Goal: Task Accomplishment & Management: Use online tool/utility

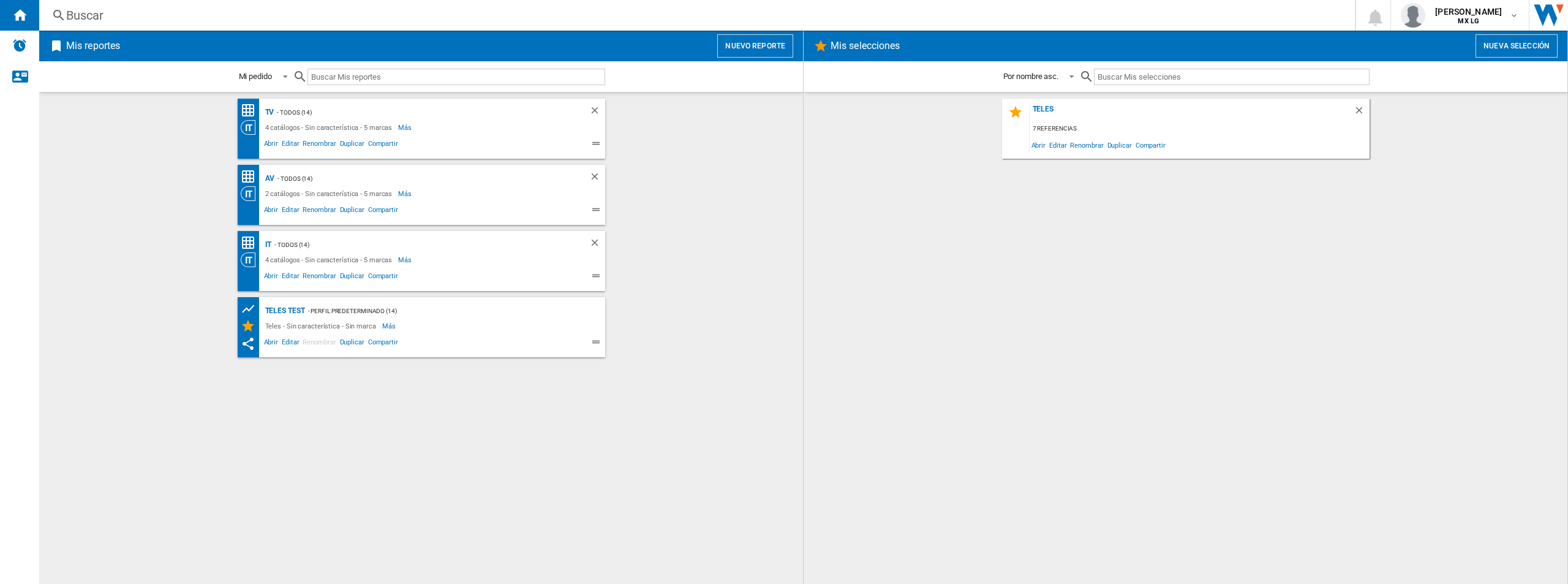
click at [770, 38] on button "Nuevo reporte" at bounding box center [754, 46] width 76 height 23
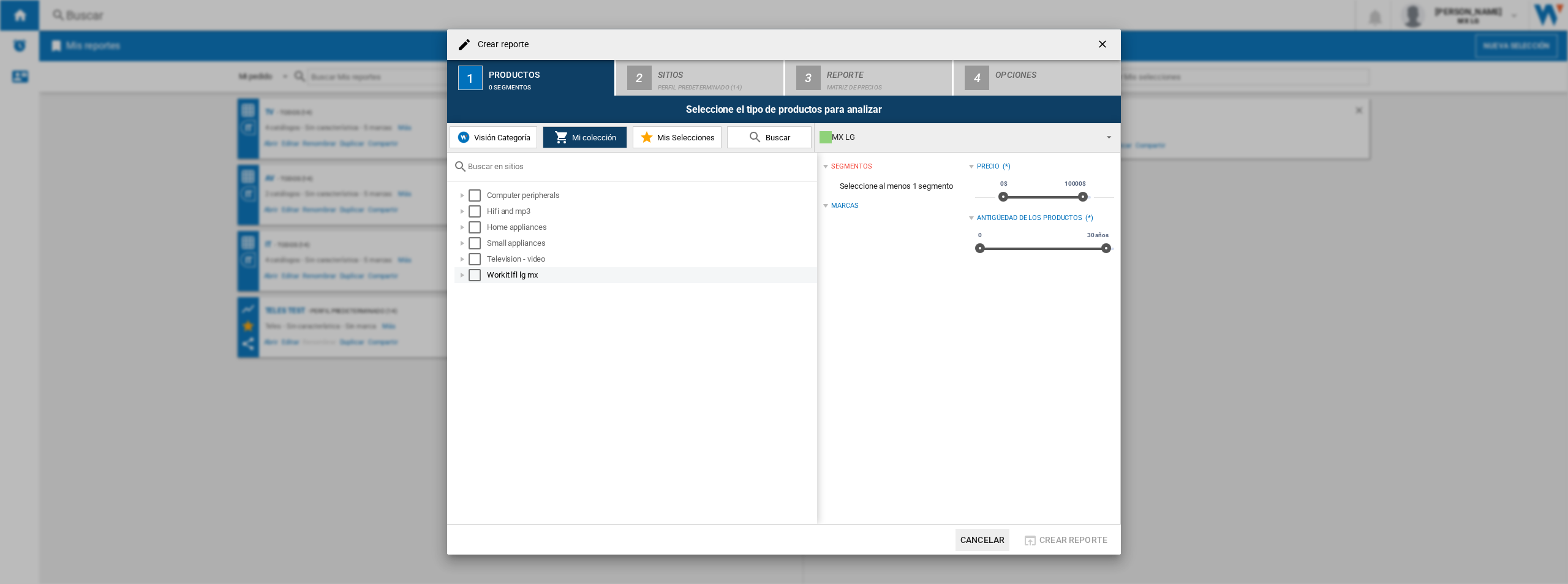
click at [461, 270] on div at bounding box center [462, 275] width 12 height 12
click at [481, 291] on div at bounding box center [476, 290] width 12 height 12
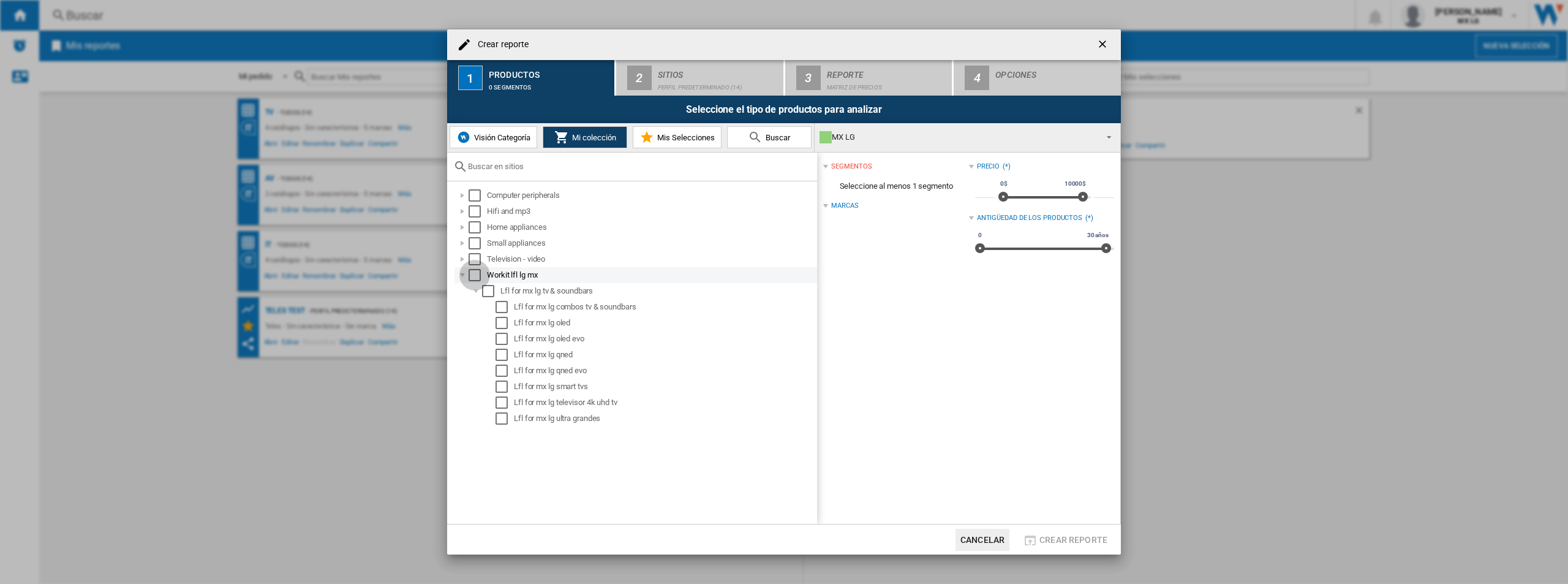
click at [474, 272] on div "Select" at bounding box center [474, 275] width 12 height 12
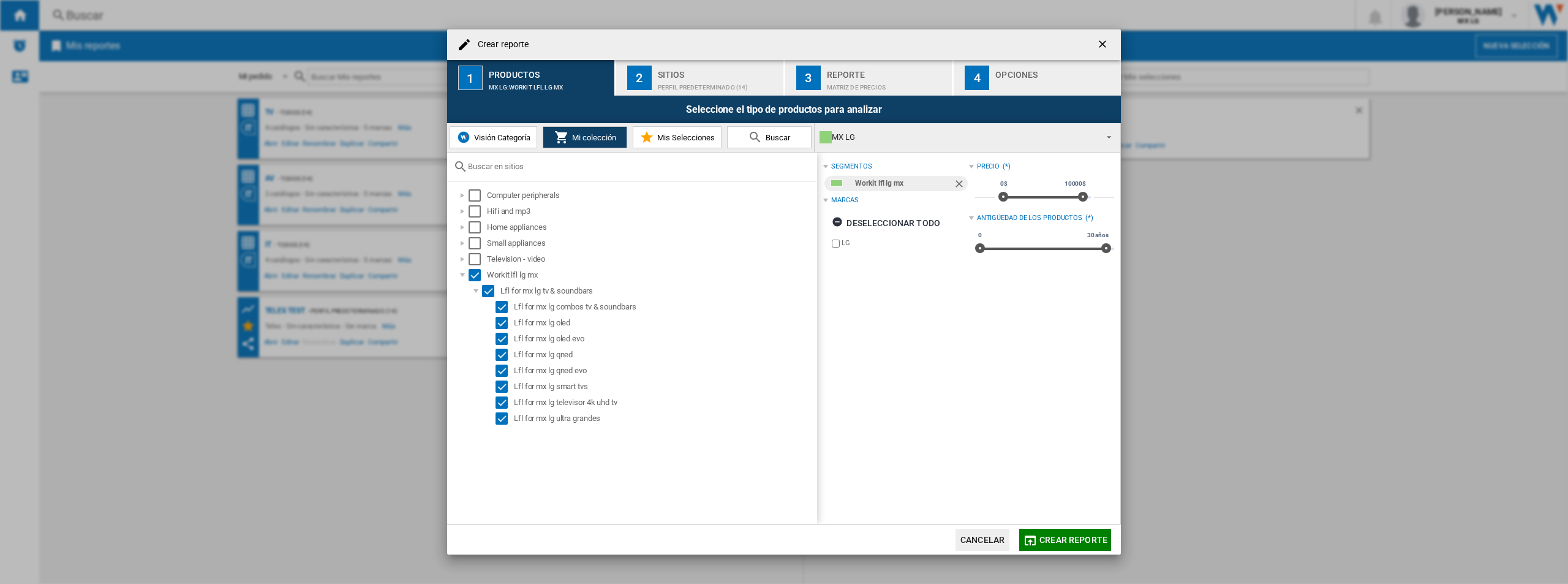
click at [845, 199] on div "Marcas" at bounding box center [845, 201] width 27 height 10
click at [678, 78] on div "Perfil predeterminado (14)" at bounding box center [718, 84] width 121 height 13
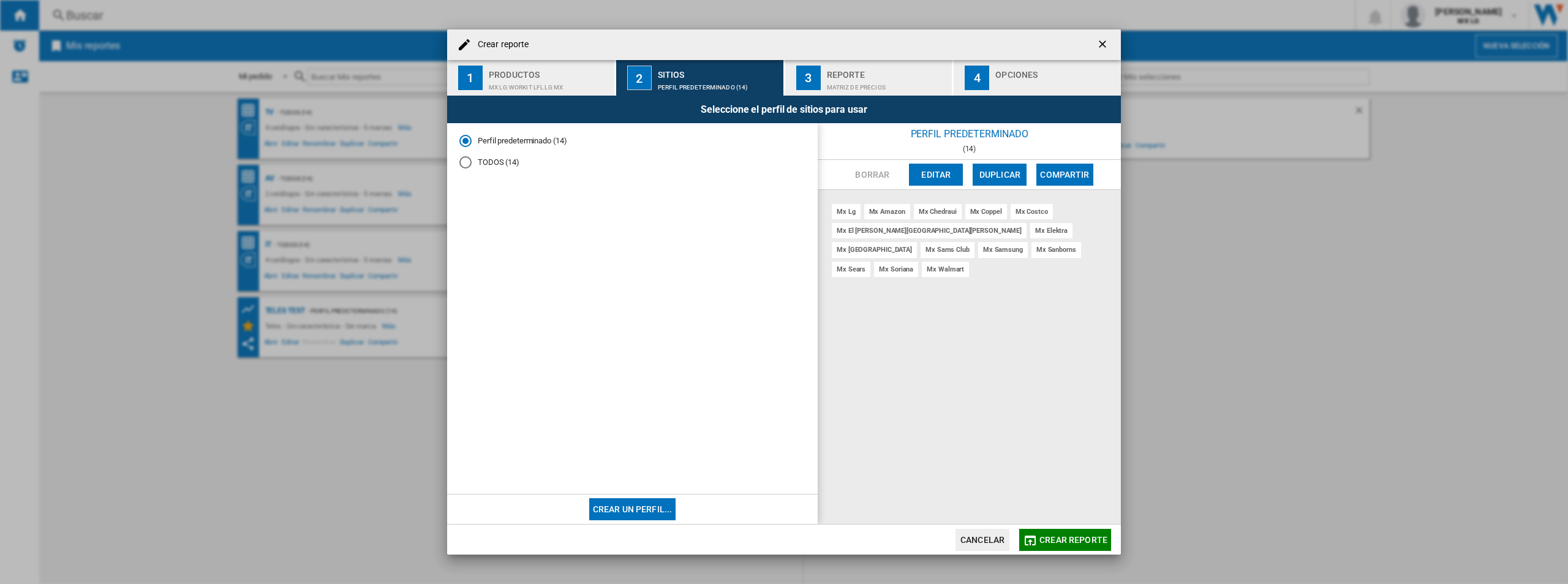
click at [472, 161] on md-radio-button "TODOS (14)" at bounding box center [632, 162] width 346 height 11
click at [535, 86] on div "MX LG:Workit lfl lg mx" at bounding box center [549, 84] width 121 height 13
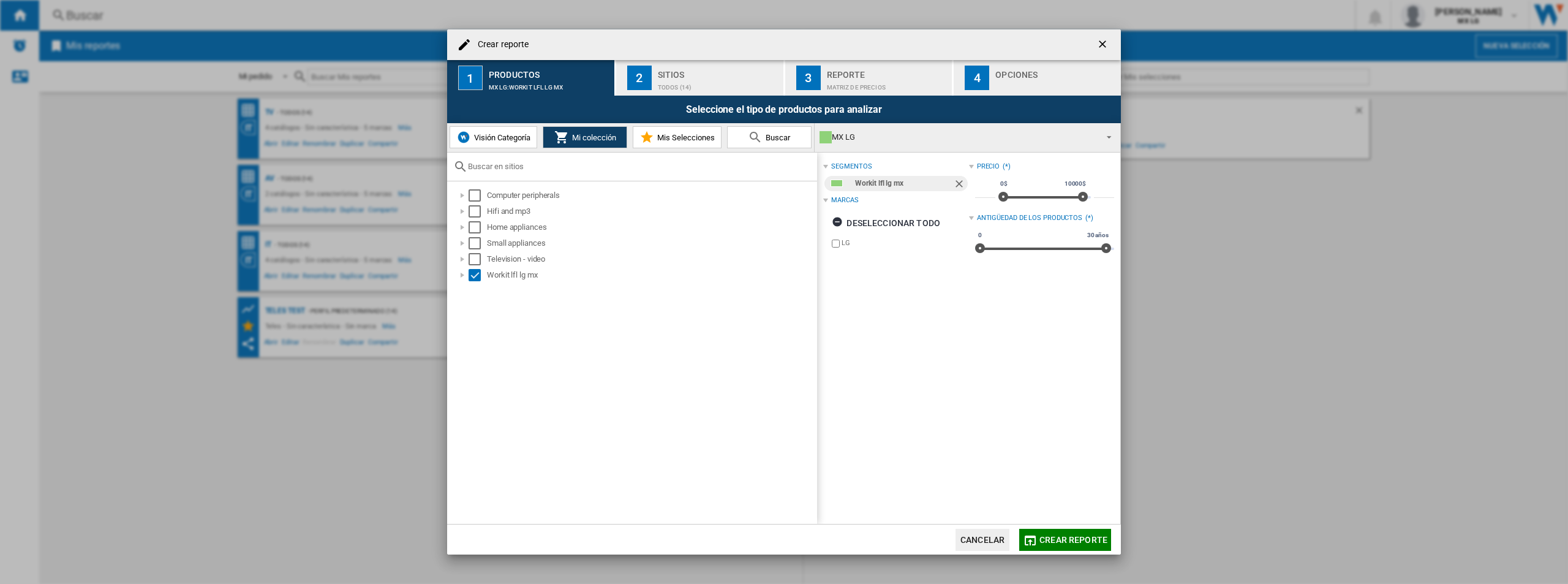
click at [515, 135] on span "Visión Categoría" at bounding box center [501, 137] width 60 height 9
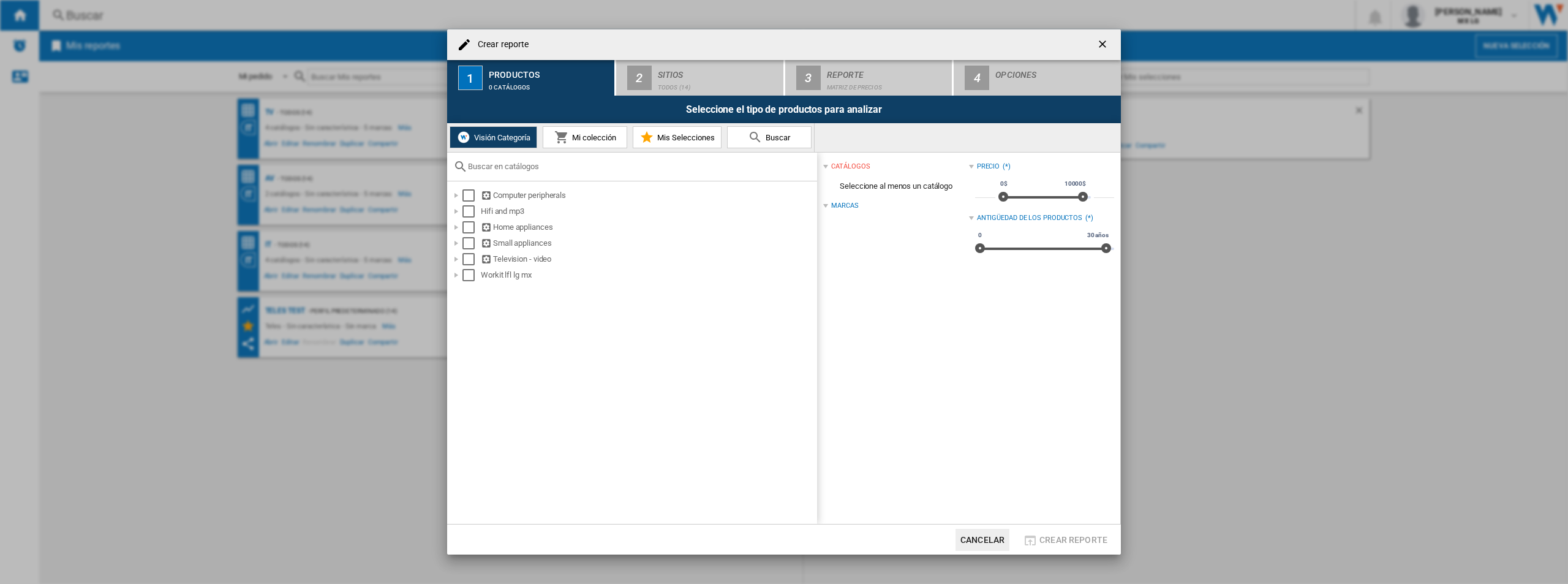
click at [558, 136] on md-icon at bounding box center [561, 137] width 15 height 15
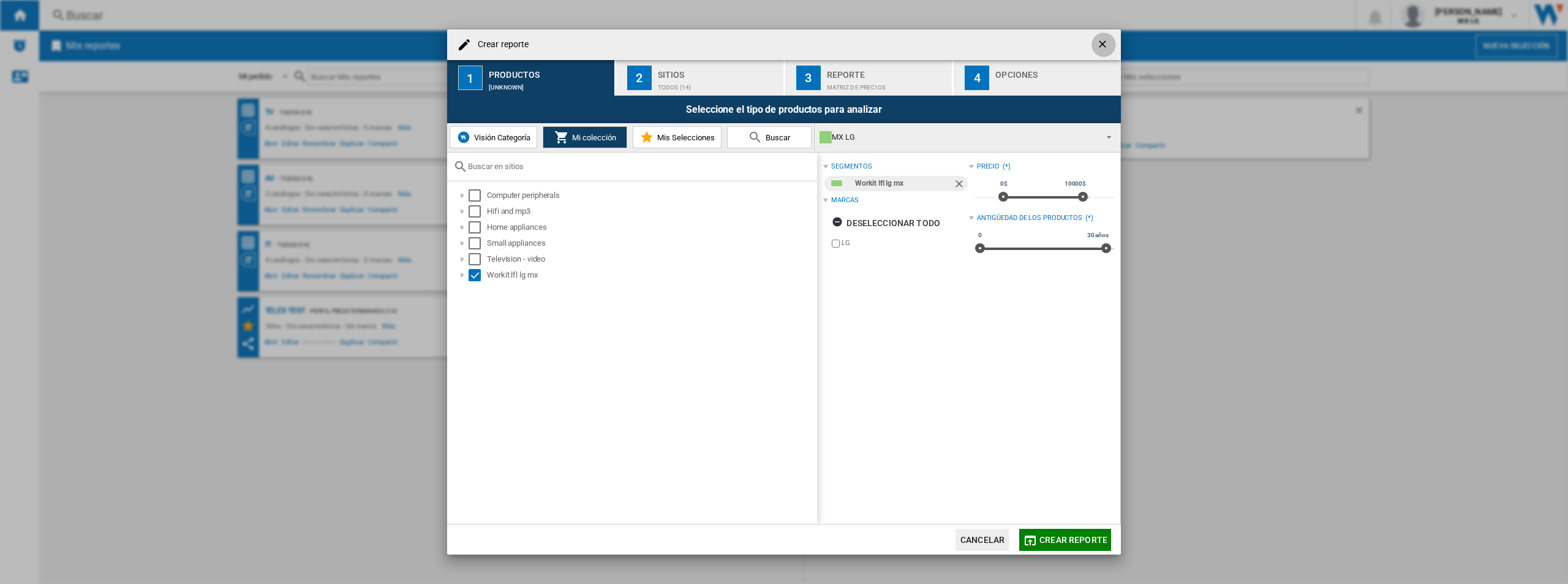
click at [997, 37] on button "button" at bounding box center [1104, 45] width 24 height 24
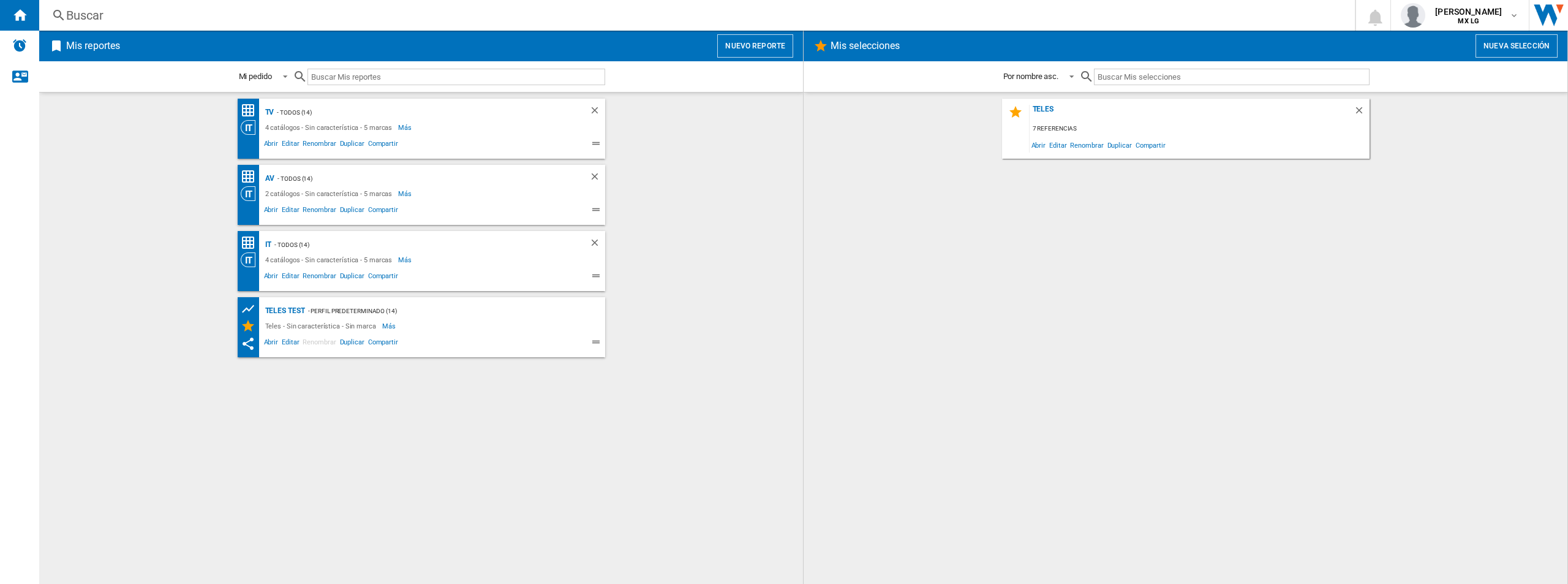
click at [479, 126] on div "4 catálogos - Sin característica - 5 marcas Más Menos" at bounding box center [410, 127] width 340 height 15
click at [282, 113] on div "- TODOS (14)" at bounding box center [419, 112] width 290 height 16
click at [752, 46] on button "Nuevo reporte" at bounding box center [754, 46] width 76 height 23
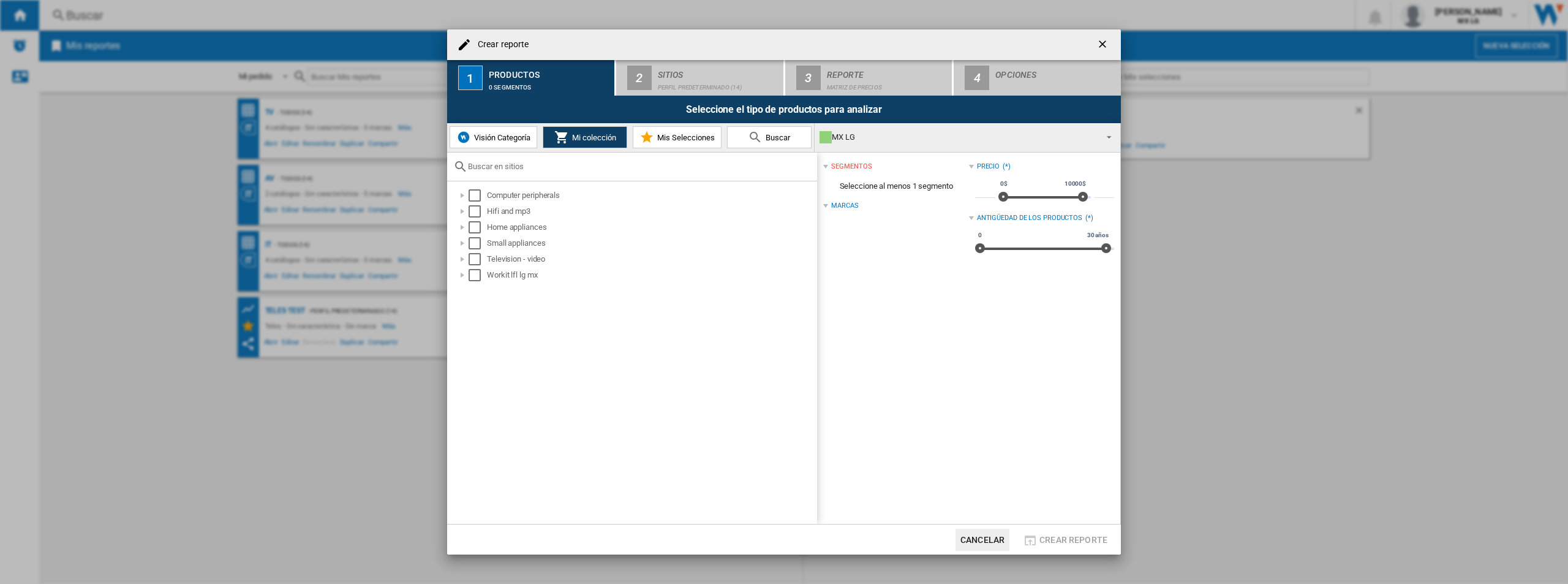
click at [838, 205] on div "Marcas" at bounding box center [845, 206] width 27 height 10
click at [824, 208] on div at bounding box center [825, 206] width 5 height 5
click at [471, 258] on div "Select" at bounding box center [474, 259] width 12 height 12
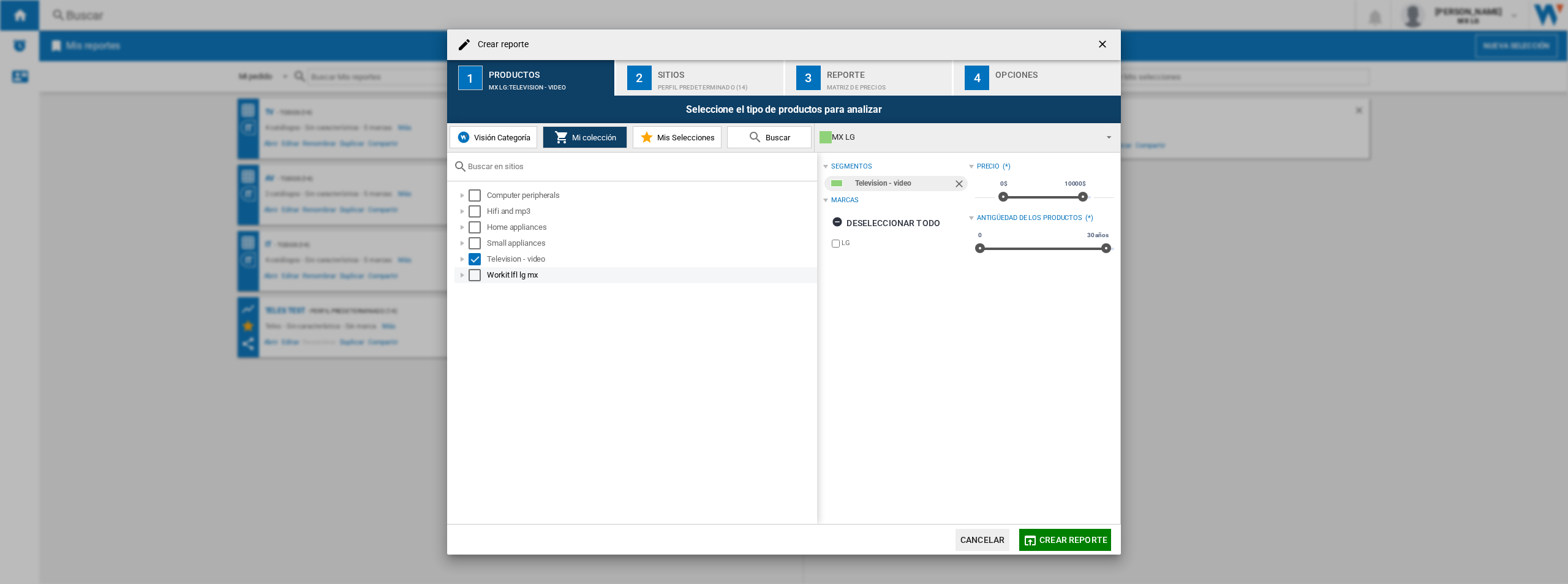
click at [479, 272] on div "Select" at bounding box center [474, 275] width 12 height 12
click at [479, 241] on div "Select" at bounding box center [474, 243] width 12 height 12
click at [469, 233] on div "Home appliances" at bounding box center [636, 227] width 363 height 16
click at [841, 258] on ng-md-icon "button" at bounding box center [838, 259] width 15 height 15
click at [833, 261] on ng-md-icon "button" at bounding box center [838, 259] width 15 height 15
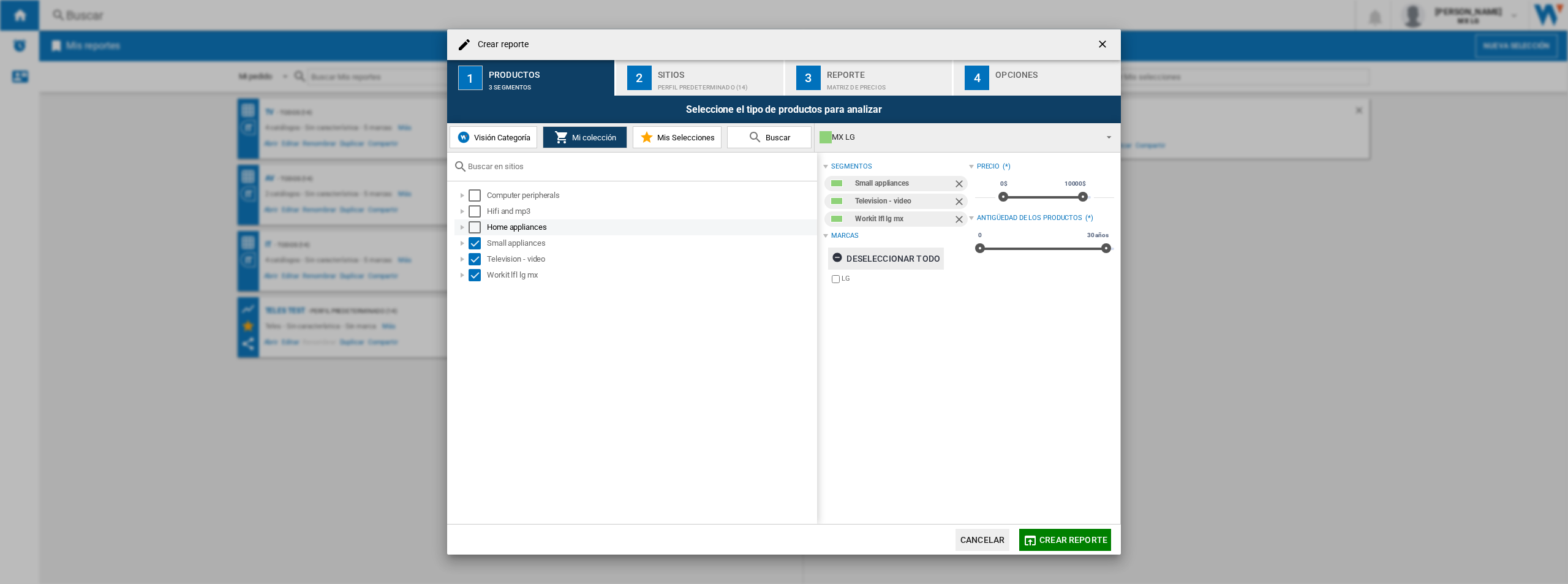
click at [476, 229] on div "Select" at bounding box center [474, 227] width 12 height 12
click at [849, 142] on div "MX LG" at bounding box center [957, 137] width 276 height 17
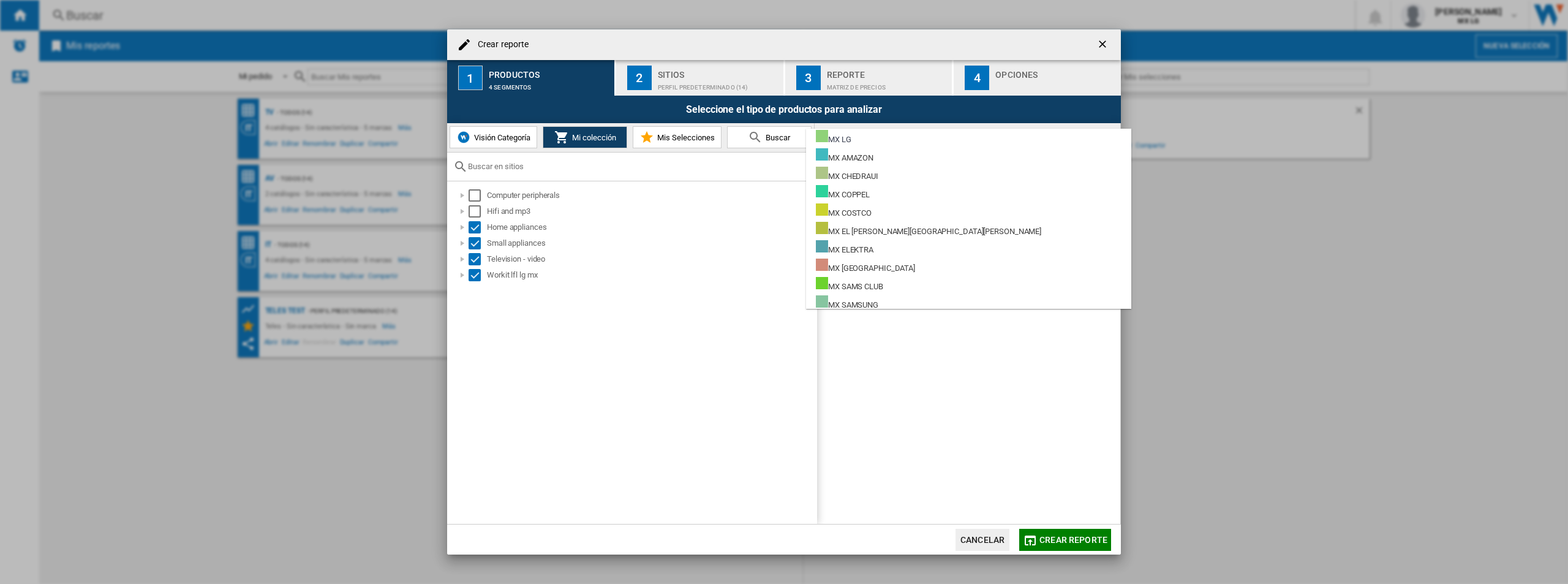
click at [630, 406] on md-backdrop at bounding box center [784, 292] width 1568 height 584
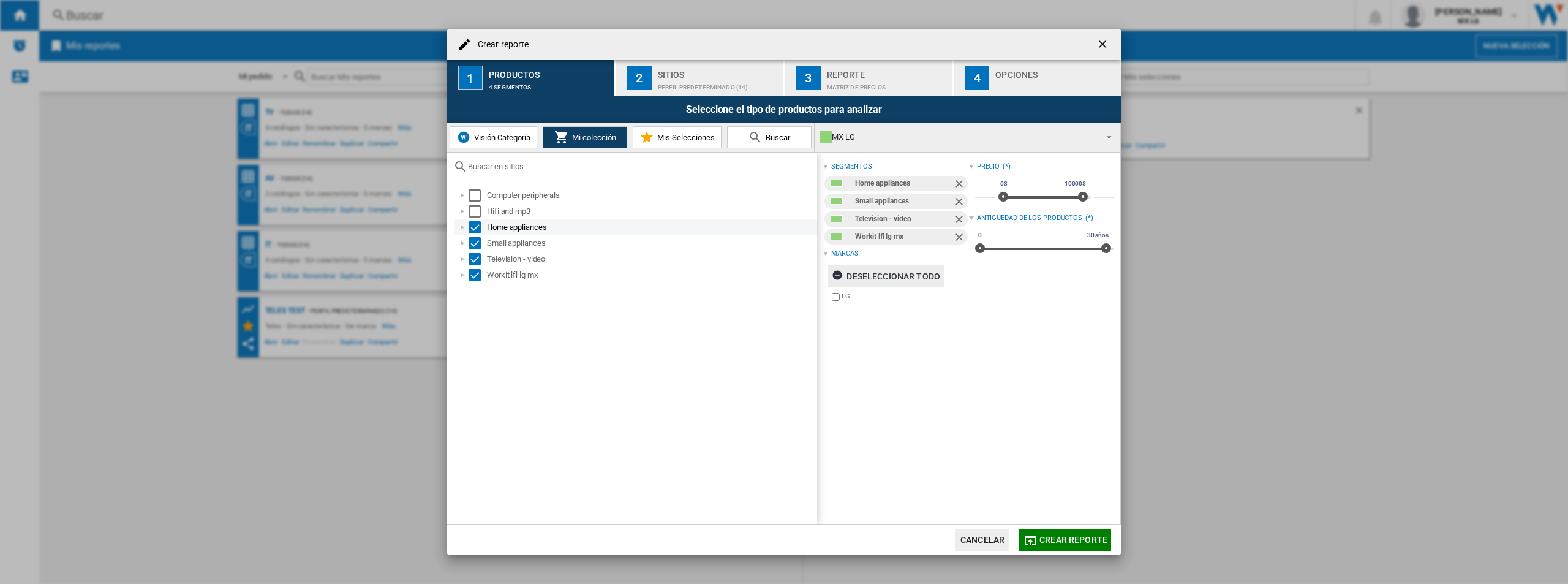
click at [466, 224] on div at bounding box center [462, 227] width 12 height 12
click at [473, 233] on div "Select" at bounding box center [474, 227] width 12 height 12
click at [463, 226] on div at bounding box center [462, 227] width 12 height 12
click at [470, 245] on div "Select" at bounding box center [474, 243] width 12 height 12
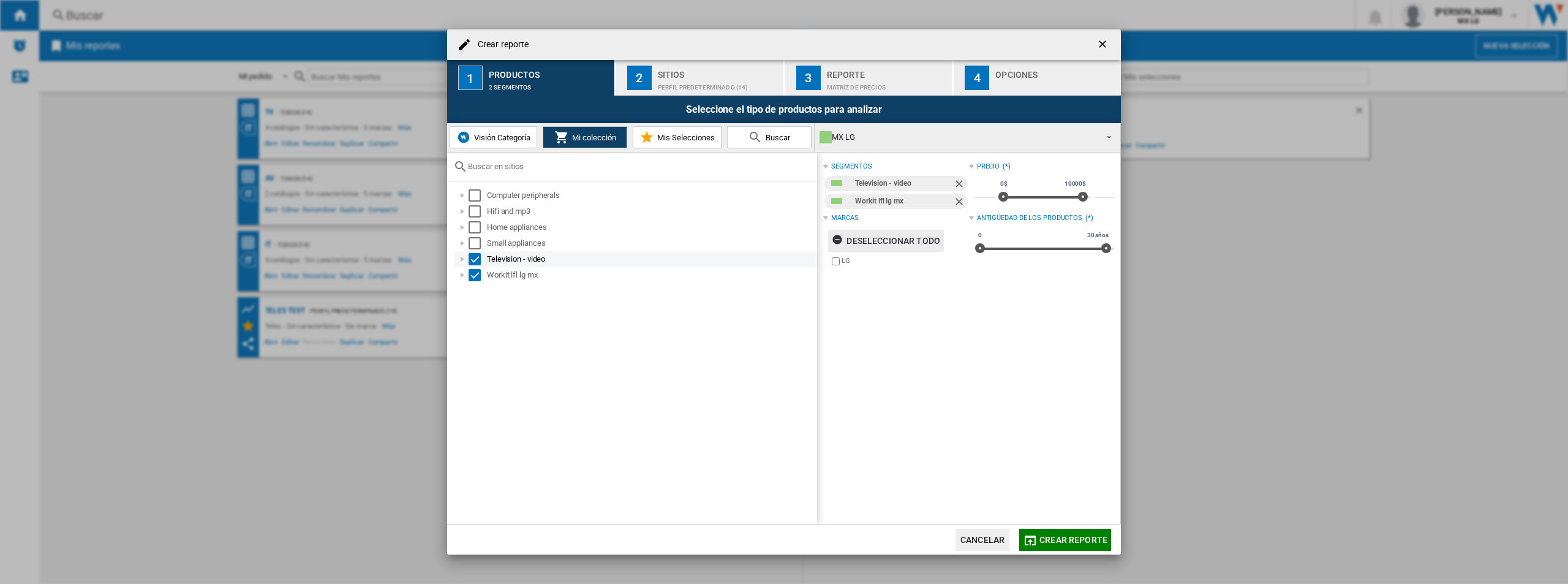
click at [477, 259] on div "Select" at bounding box center [474, 259] width 12 height 12
click at [997, 538] on span "Crear reporte" at bounding box center [1073, 540] width 68 height 10
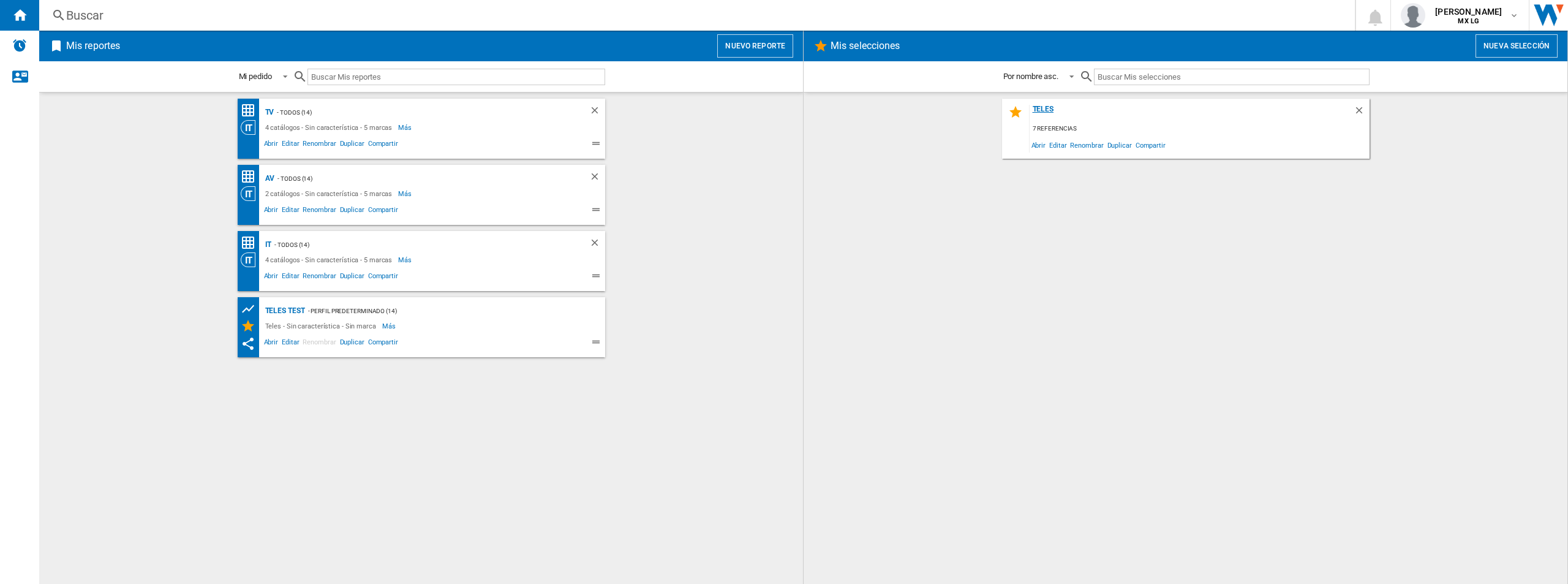
click at [997, 106] on div "Teles" at bounding box center [1192, 112] width 324 height 16
click at [16, 14] on ng-md-icon "Inicio" at bounding box center [19, 14] width 15 height 15
click at [33, 53] on div "Alertas" at bounding box center [19, 46] width 39 height 31
click at [503, 129] on div "4 catálogos - Sin característica - 5 marcas Más Menos" at bounding box center [410, 127] width 340 height 15
click at [481, 331] on div "Teles - Sin característica - Sin marca Más Menos" at bounding box center [410, 326] width 340 height 15
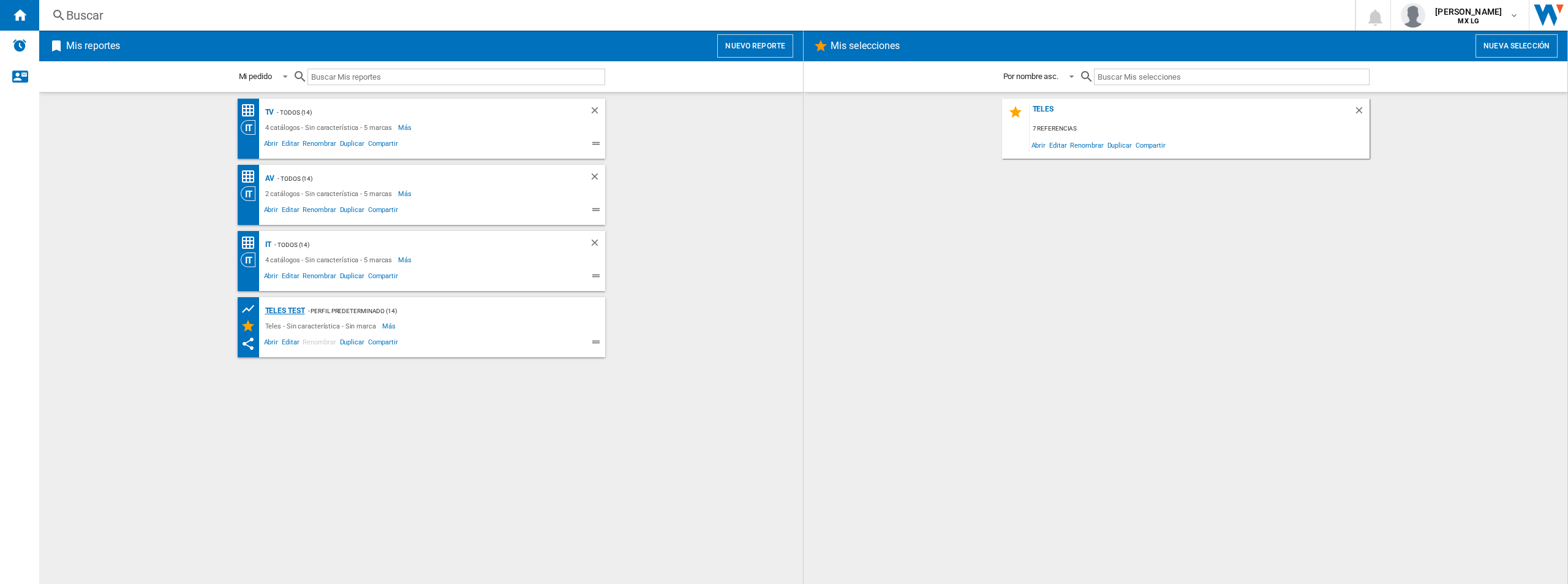
click at [284, 312] on div "Teles test" at bounding box center [284, 311] width 43 height 16
click at [997, 150] on span "Editar" at bounding box center [1057, 144] width 21 height 16
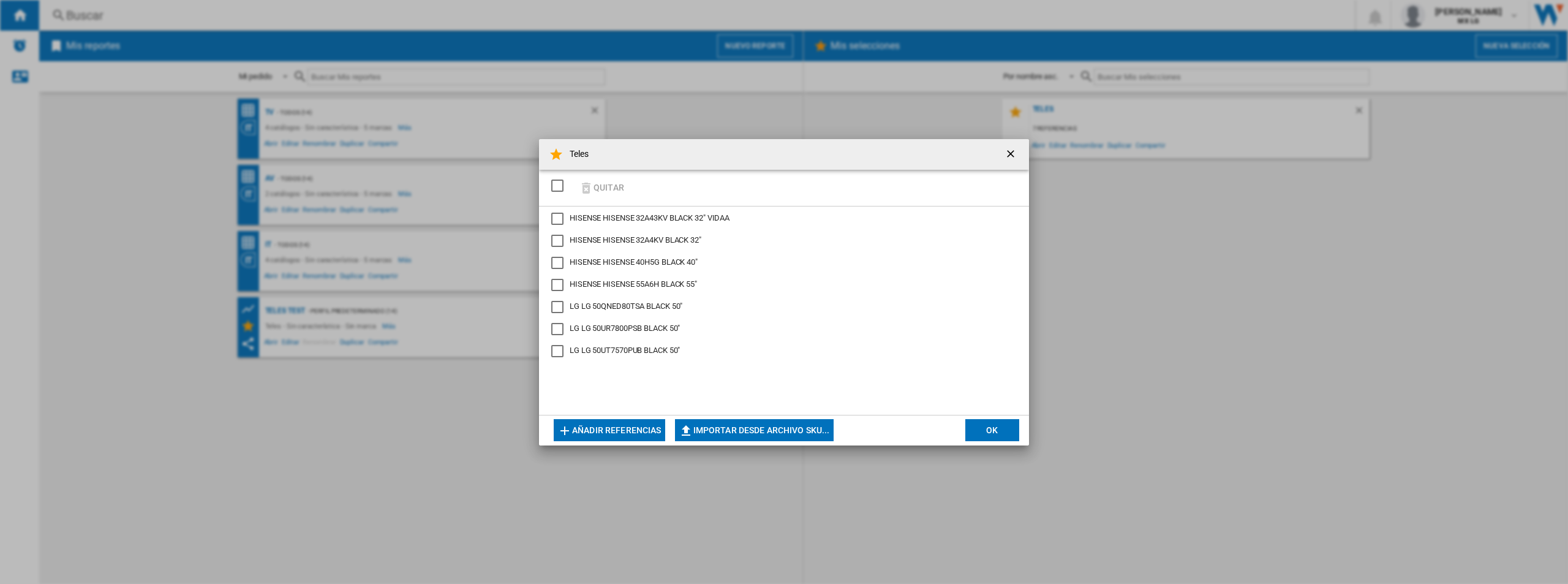
click at [997, 157] on ng-md-icon "getI18NText('BUTTONS.CLOSE_DIALOG')" at bounding box center [1011, 155] width 15 height 15
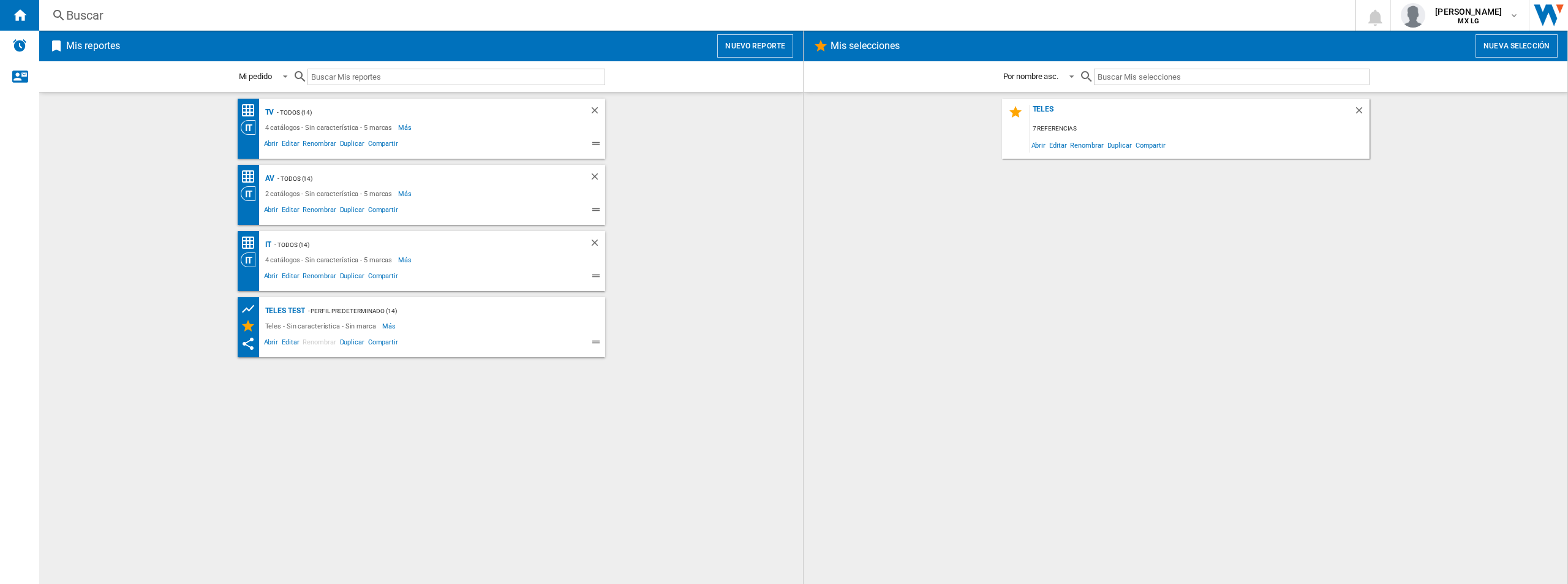
click at [779, 43] on button "Nuevo reporte" at bounding box center [754, 46] width 76 height 23
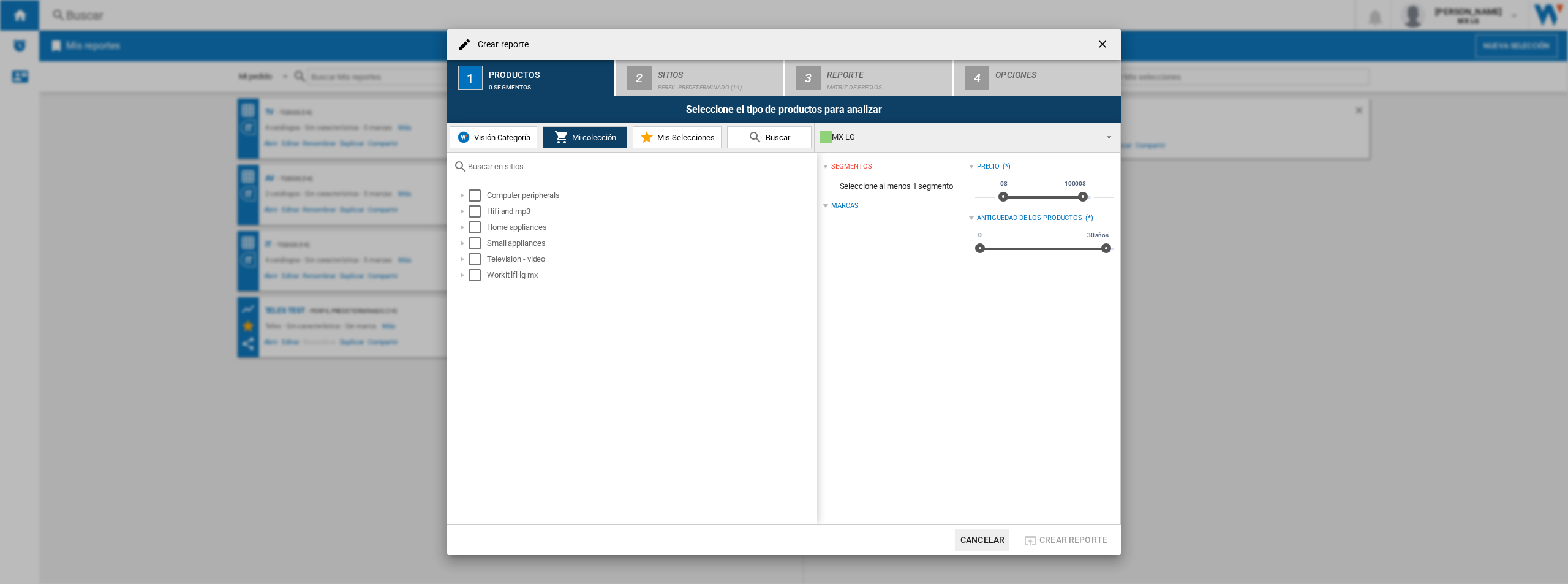
click at [997, 538] on button "Cancelar" at bounding box center [982, 539] width 54 height 22
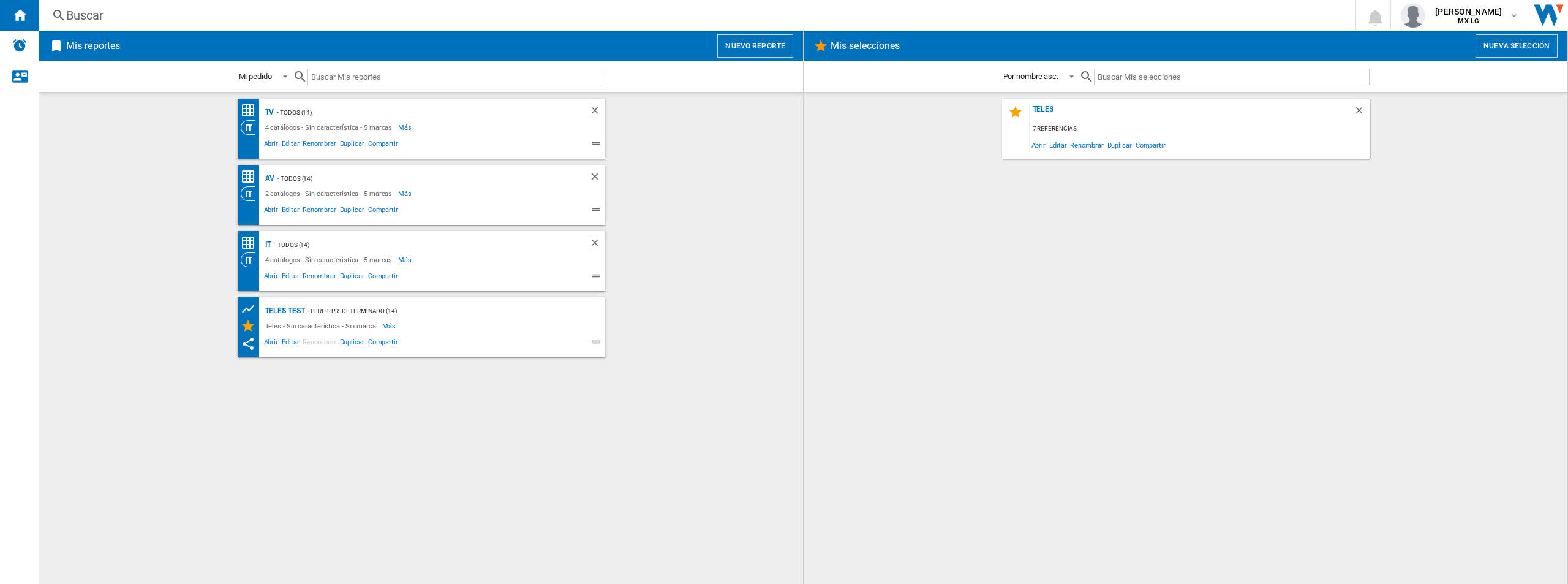
click at [410, 150] on span at bounding box center [479, 145] width 159 height 15
click at [326, 140] on span "Renombrar" at bounding box center [319, 145] width 37 height 15
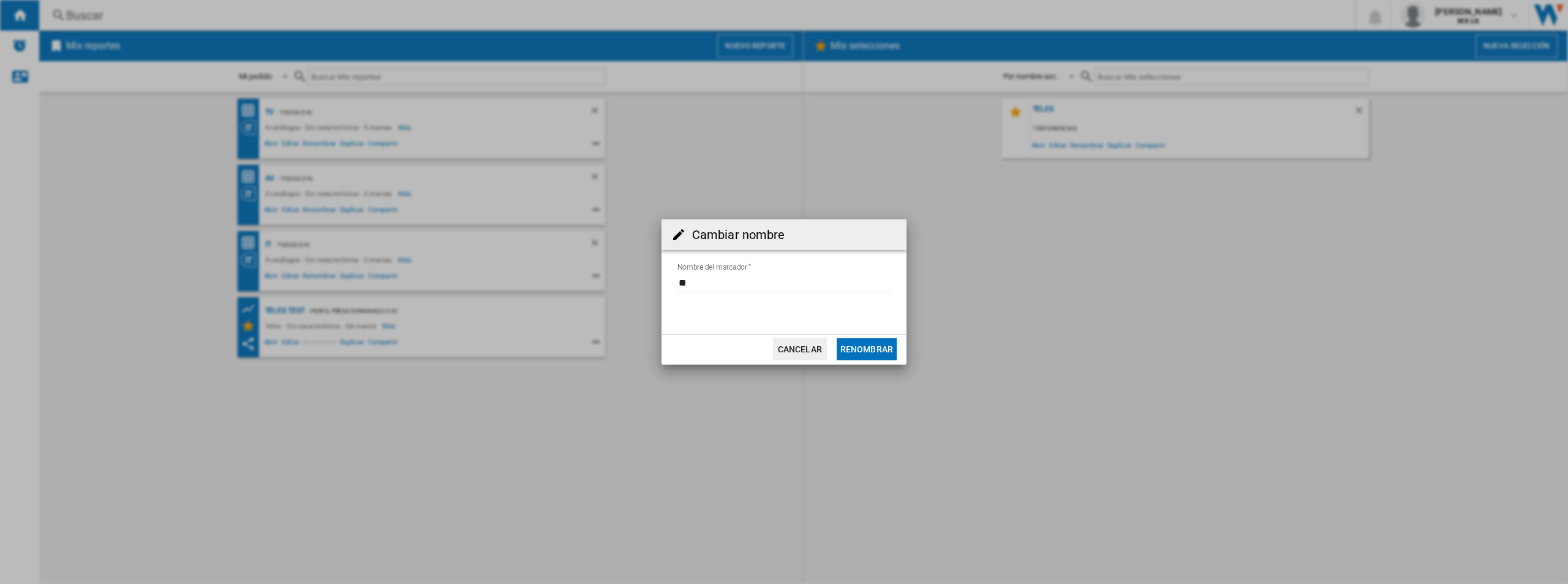
click at [810, 348] on button "Cancelar" at bounding box center [800, 349] width 54 height 22
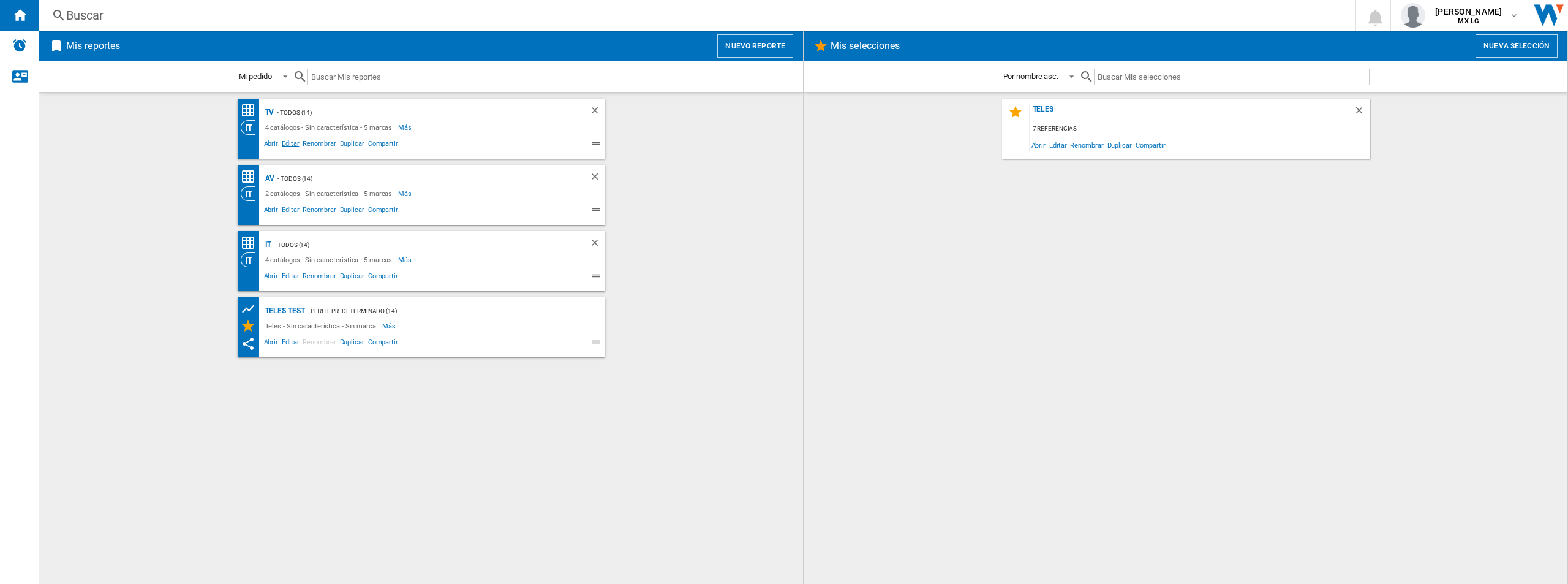
click at [286, 144] on span "Editar" at bounding box center [290, 145] width 21 height 15
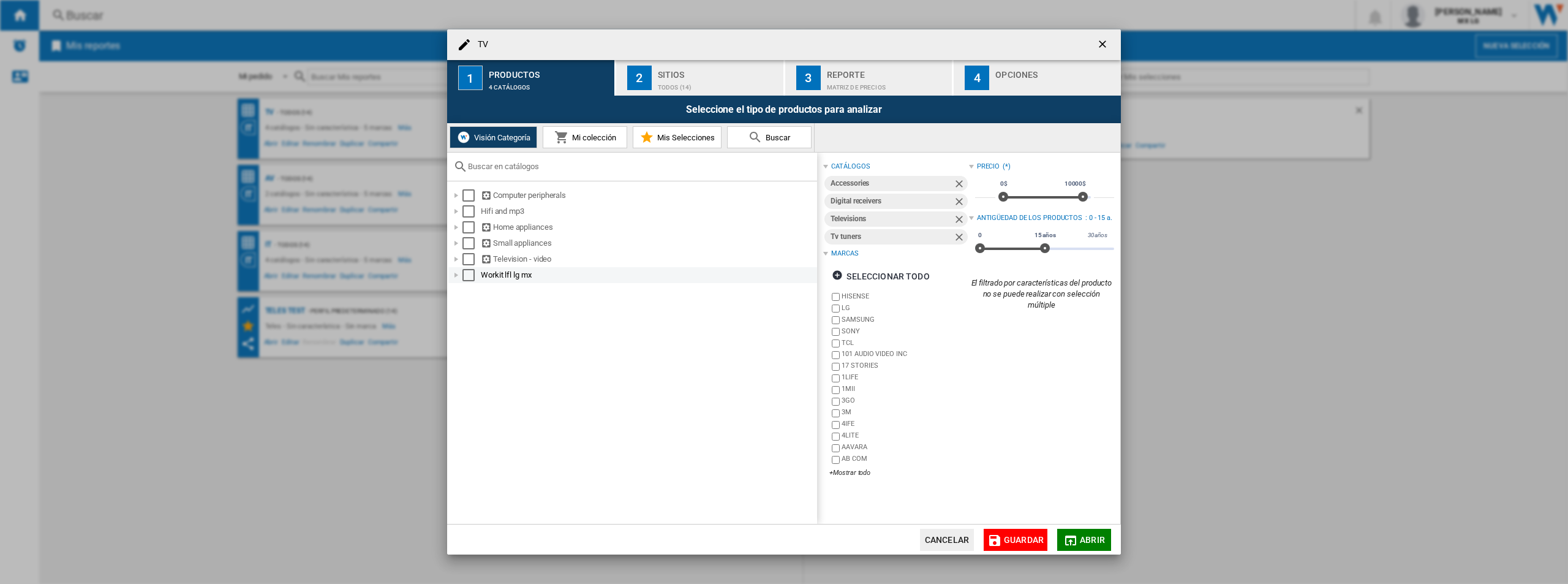
click at [467, 270] on div "Select" at bounding box center [468, 275] width 12 height 12
click at [997, 533] on button "Guardar" at bounding box center [1015, 539] width 64 height 22
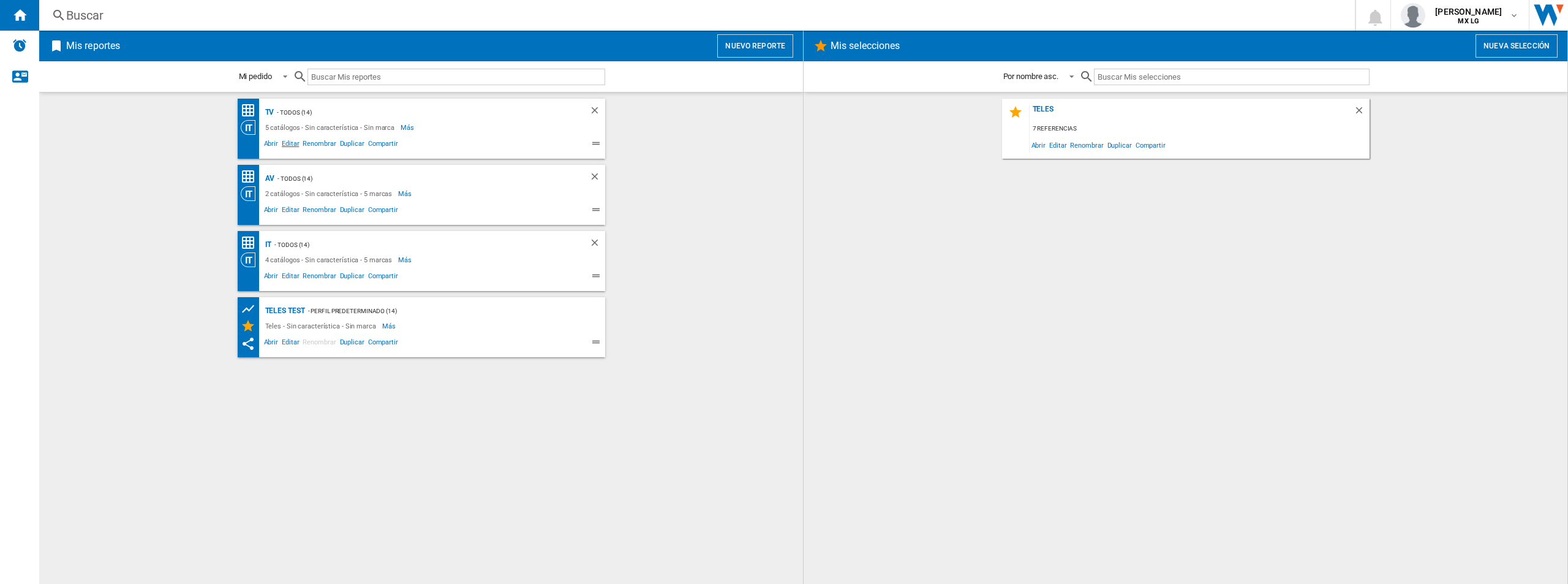
click at [290, 141] on span "Editar" at bounding box center [290, 145] width 21 height 15
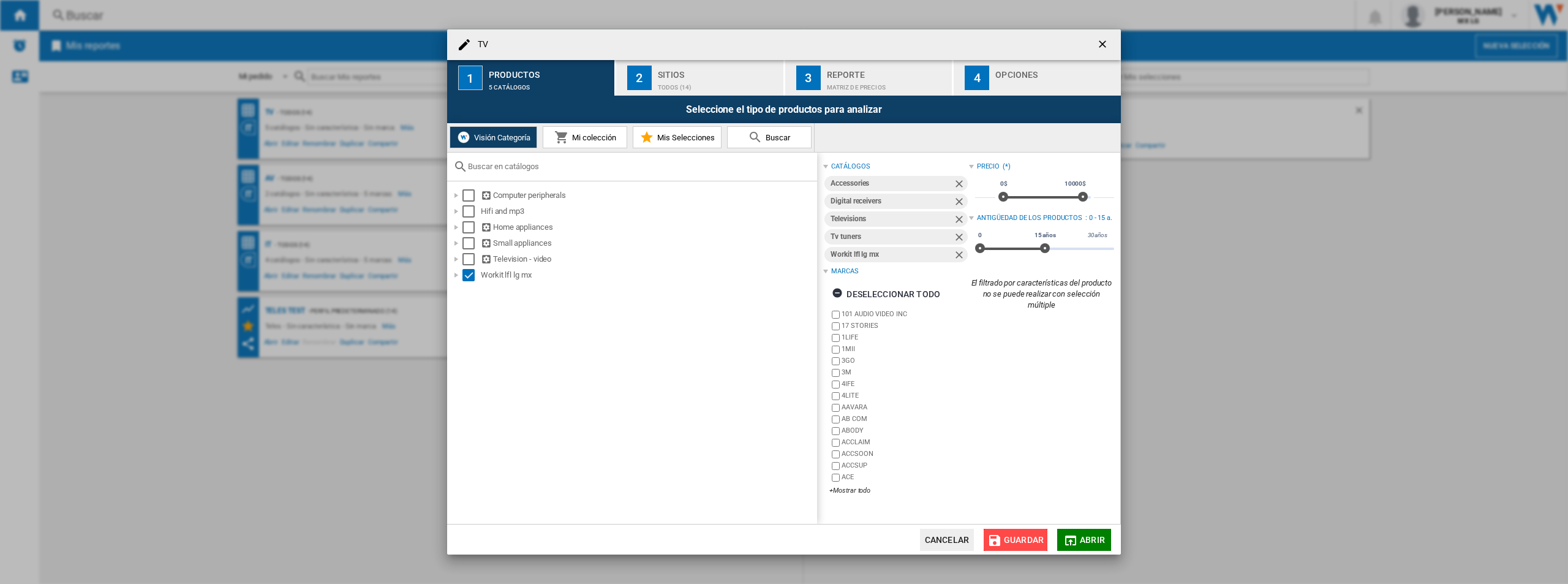
click at [997, 543] on span "Guardar" at bounding box center [1023, 540] width 40 height 10
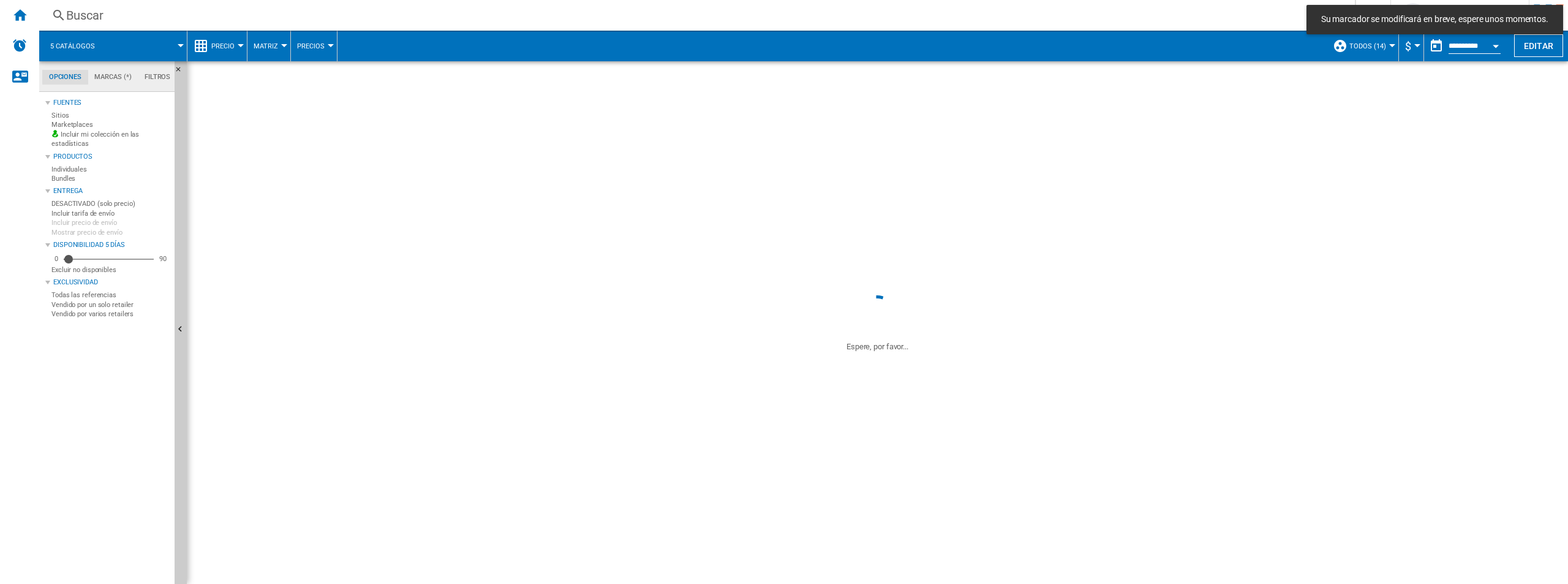
click at [459, 191] on div "- - Más Menos" at bounding box center [410, 193] width 340 height 15
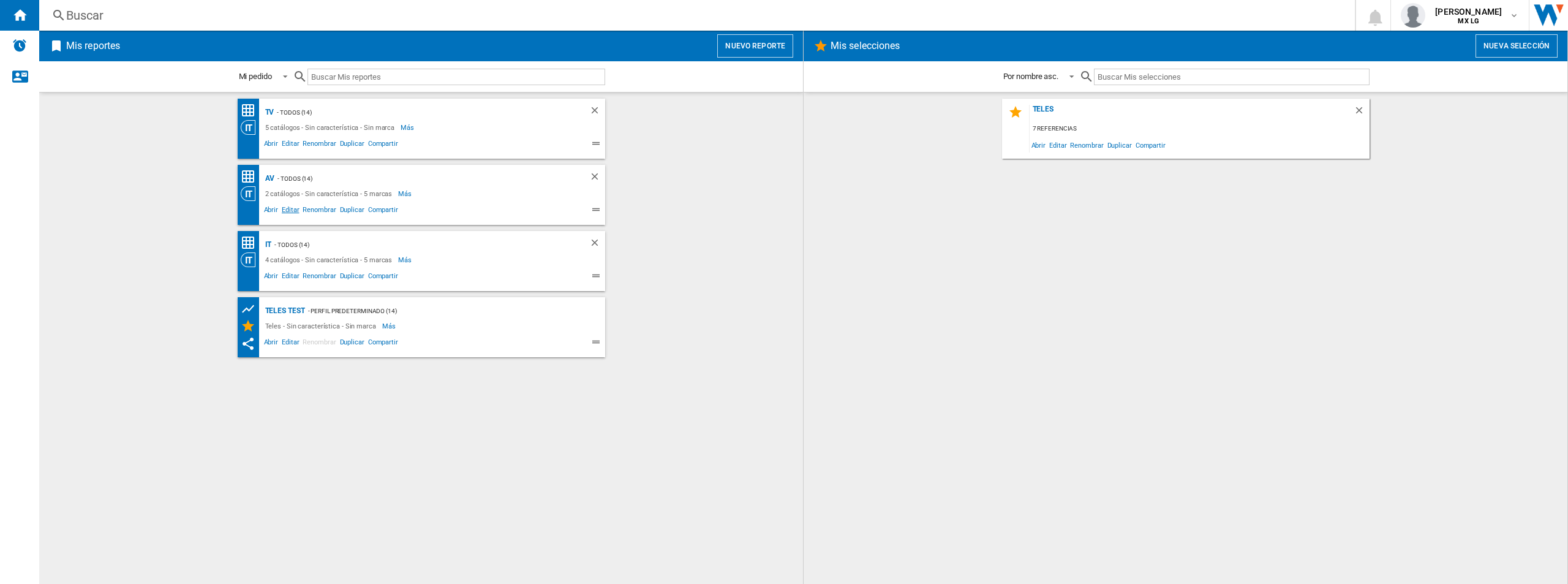
click at [292, 210] on span "Editar" at bounding box center [290, 211] width 21 height 15
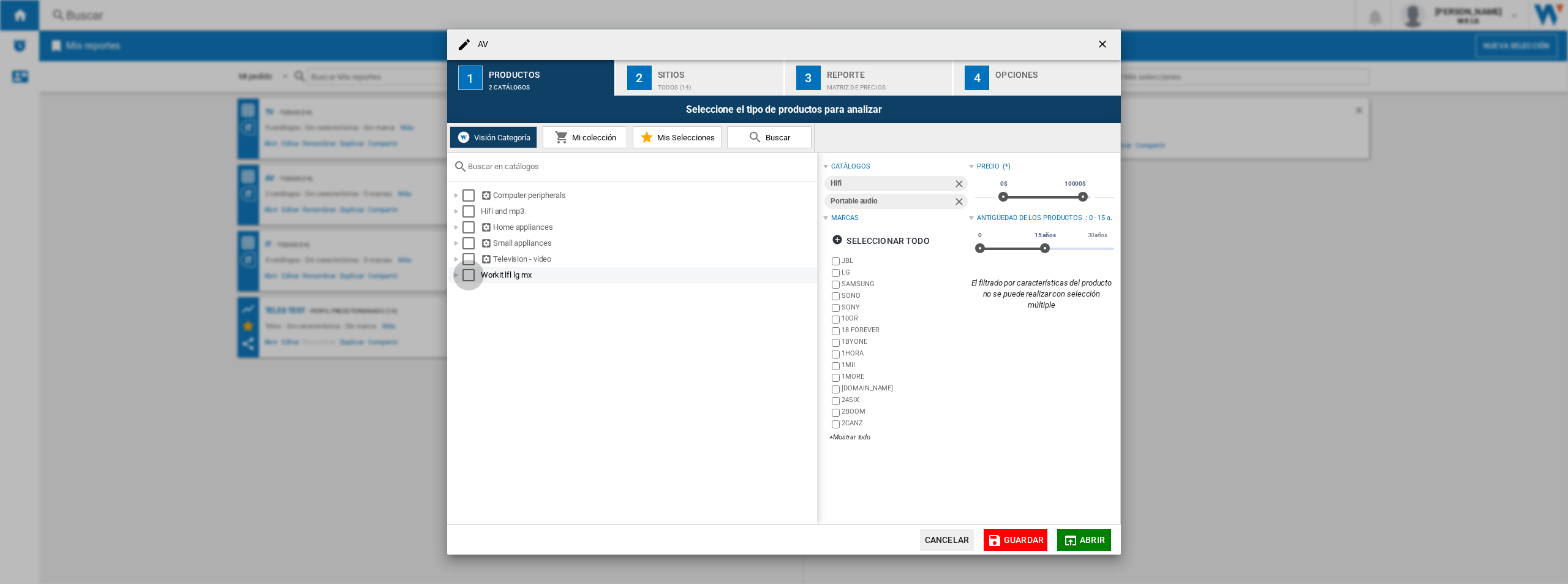
click at [465, 277] on div "Select" at bounding box center [468, 275] width 12 height 12
click at [997, 539] on span "Guardar" at bounding box center [1023, 540] width 40 height 10
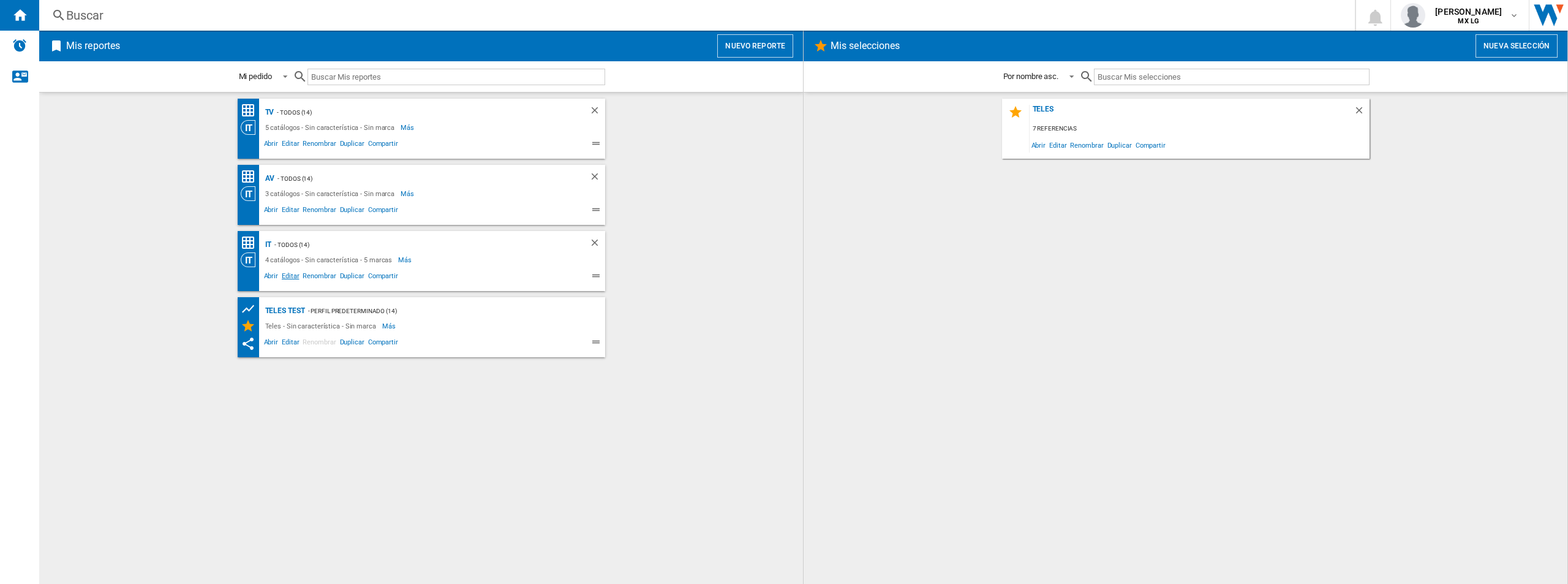
click at [287, 276] on span "Editar" at bounding box center [290, 277] width 21 height 15
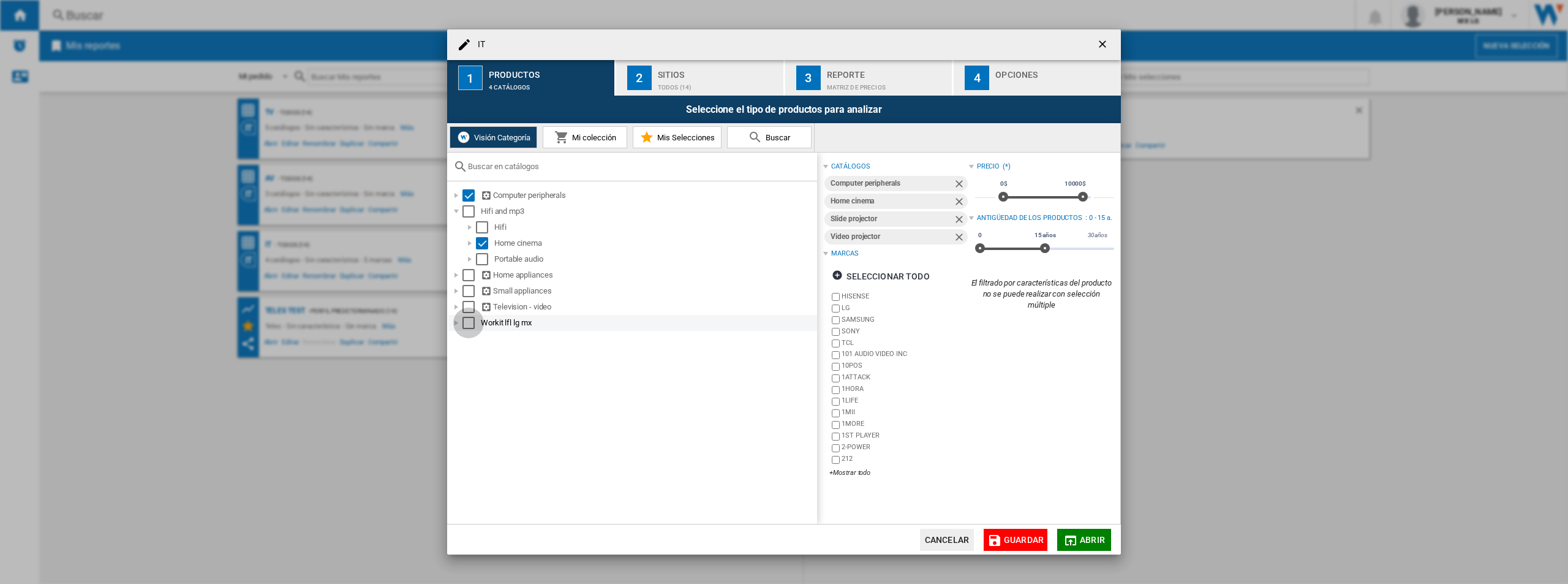
click at [465, 323] on div "Select" at bounding box center [468, 322] width 12 height 12
click at [997, 542] on span "Guardar" at bounding box center [1023, 540] width 40 height 10
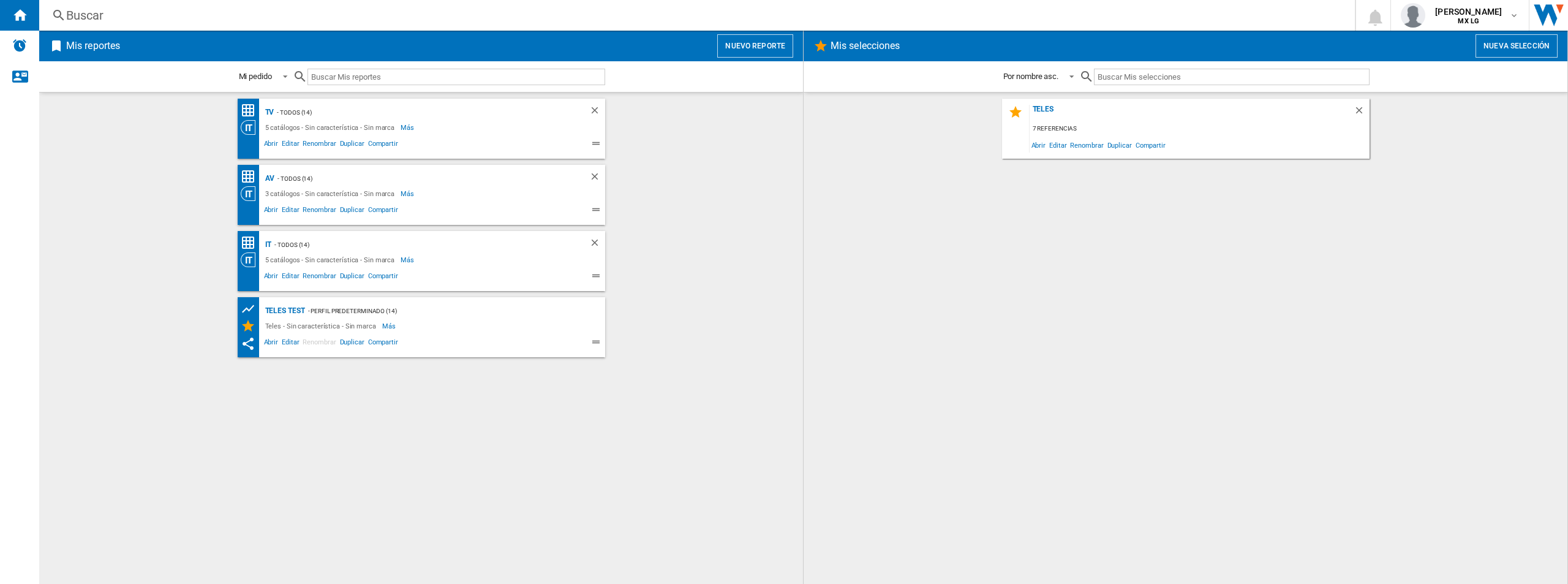
click at [388, 117] on div "- TODOS (14)" at bounding box center [419, 112] width 290 height 16
click at [350, 120] on div "- TODOS (14)" at bounding box center [419, 112] width 290 height 16
click at [348, 132] on div "5 catálogos - Sin característica - Sin marca" at bounding box center [331, 127] width 139 height 15
click at [277, 143] on span "Abrir" at bounding box center [272, 145] width 18 height 15
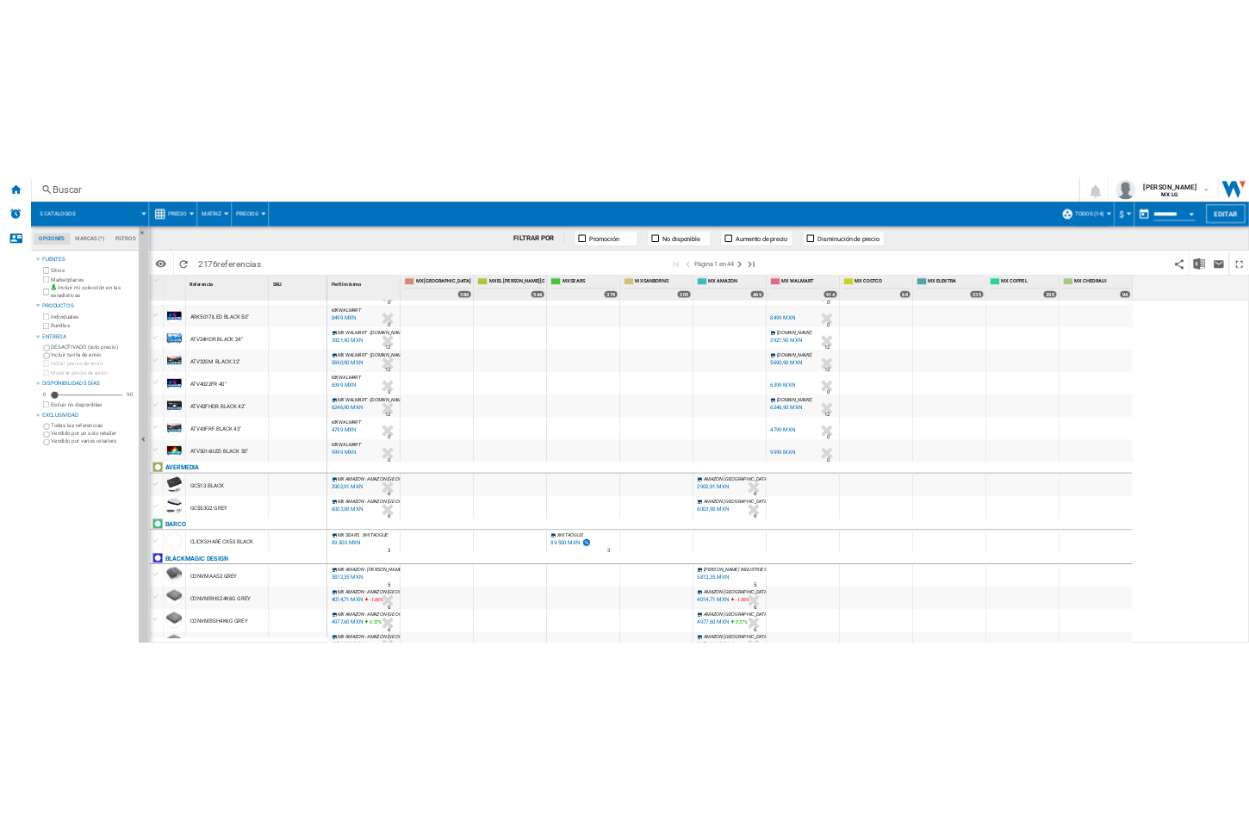
scroll to position [1378, 0]
